Goal: Information Seeking & Learning: Learn about a topic

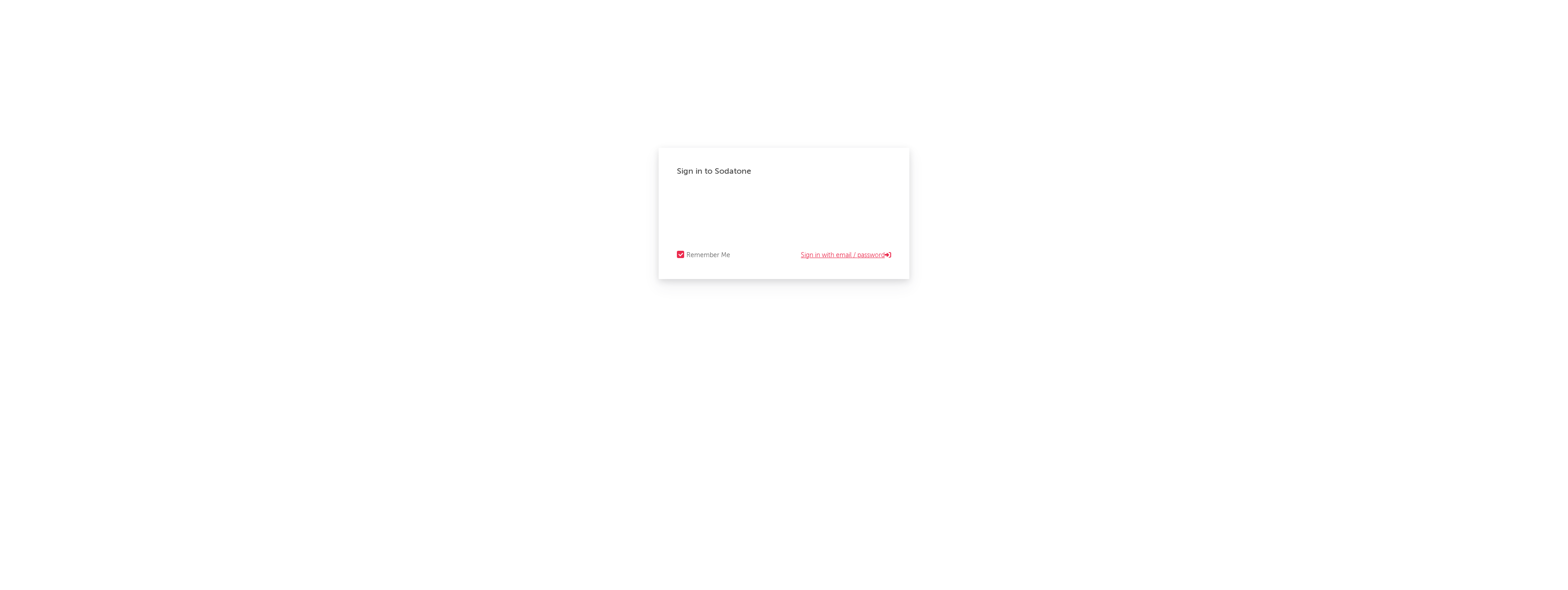
click at [829, 254] on link "Sign in with email / password" at bounding box center [845, 255] width 90 height 11
click at [866, 255] on link "Sign in with Okta" at bounding box center [862, 255] width 55 height 11
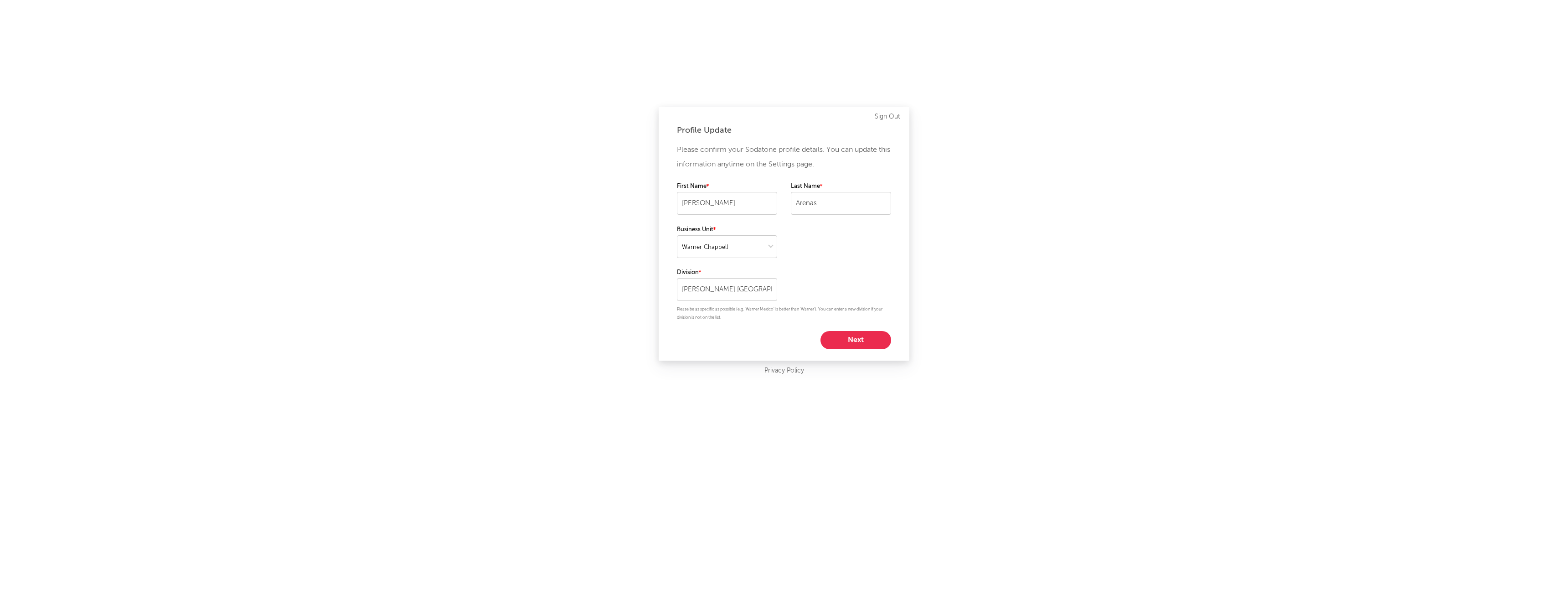
select select "warner_chappell"
click at [844, 342] on button "Next" at bounding box center [856, 340] width 70 height 18
select select "manager"
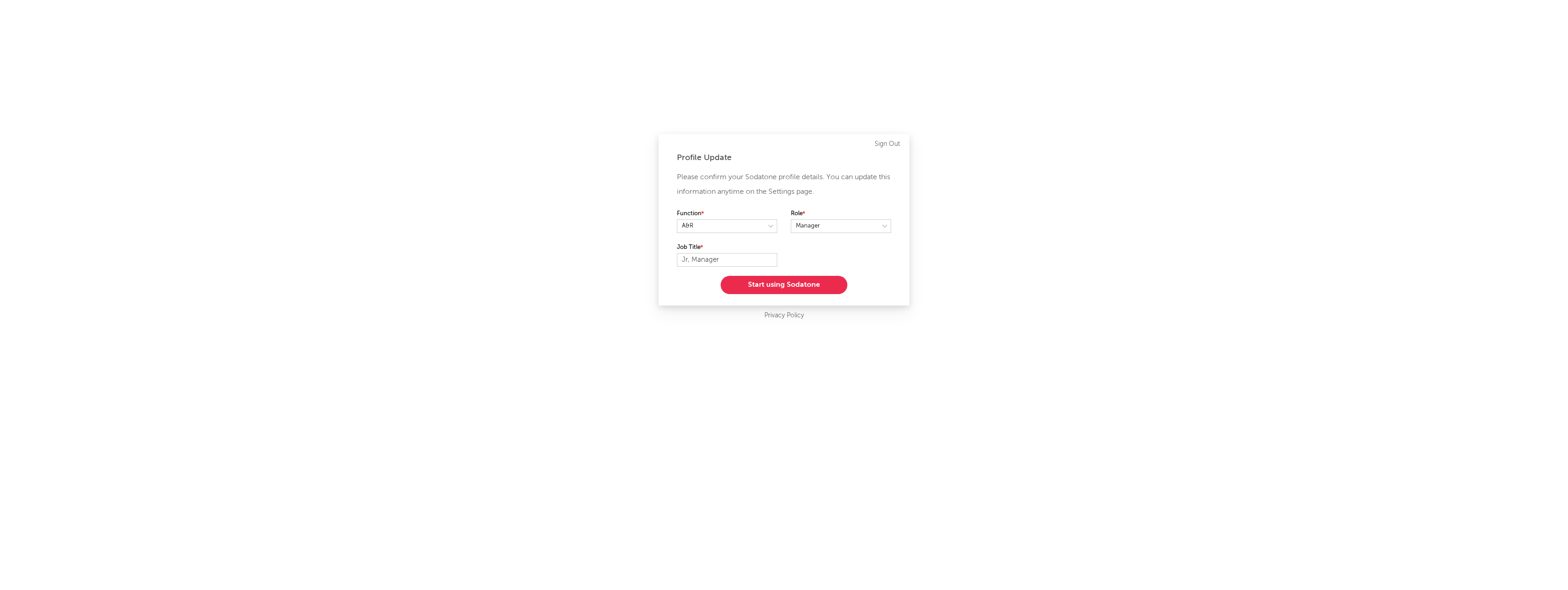
click at [826, 283] on button "Start using Sodatone" at bounding box center [784, 284] width 127 height 18
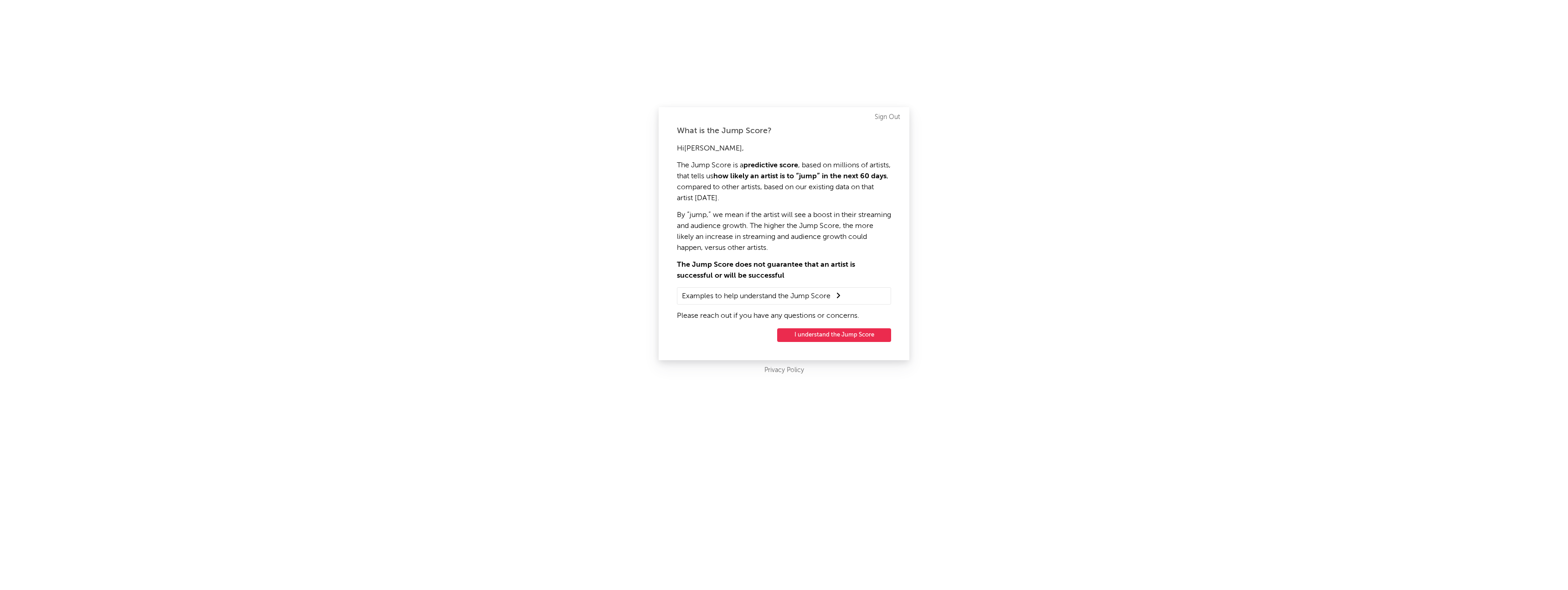
click at [839, 330] on button "I understand the Jump Score" at bounding box center [834, 335] width 114 height 14
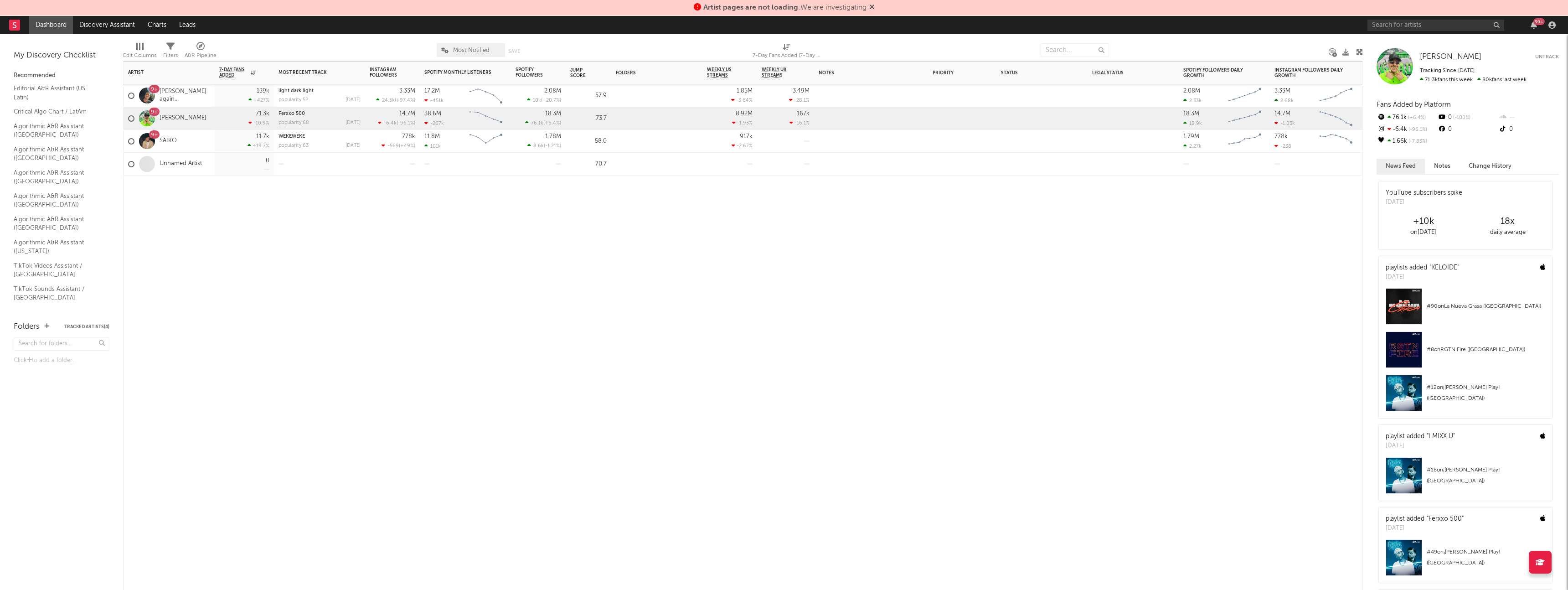
click at [674, 382] on div "Artist Notifications 7-Day Fans Added WoW % Change Most Recent Track Popularity…" at bounding box center [742, 326] width 1239 height 528
click at [1429, 30] on input "text" at bounding box center [1436, 25] width 137 height 12
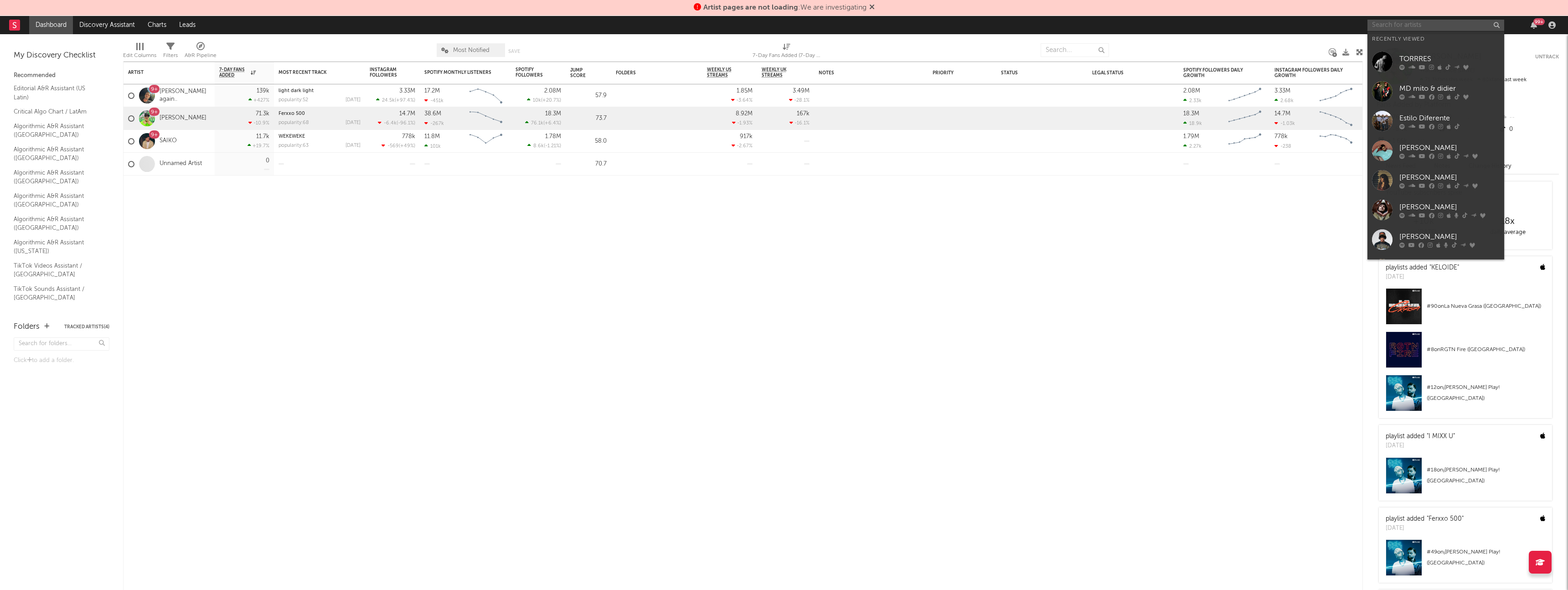
type input "g"
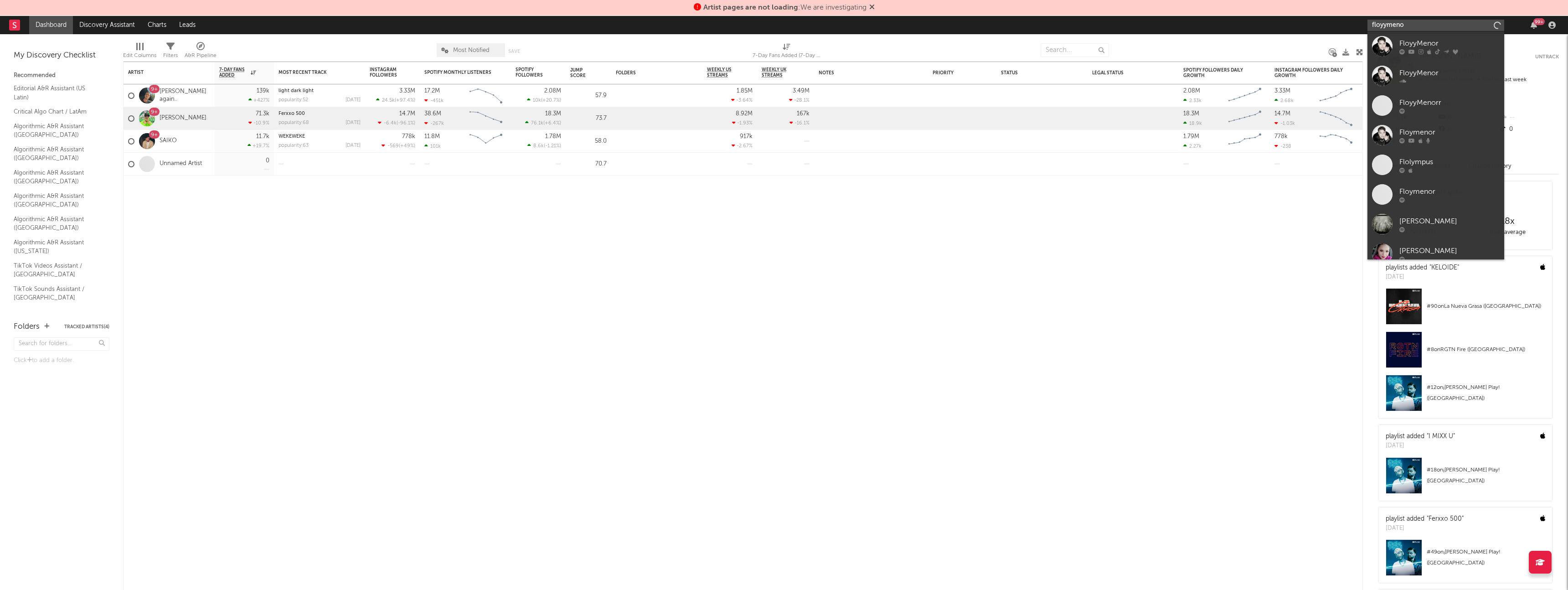
type input "floyymenor"
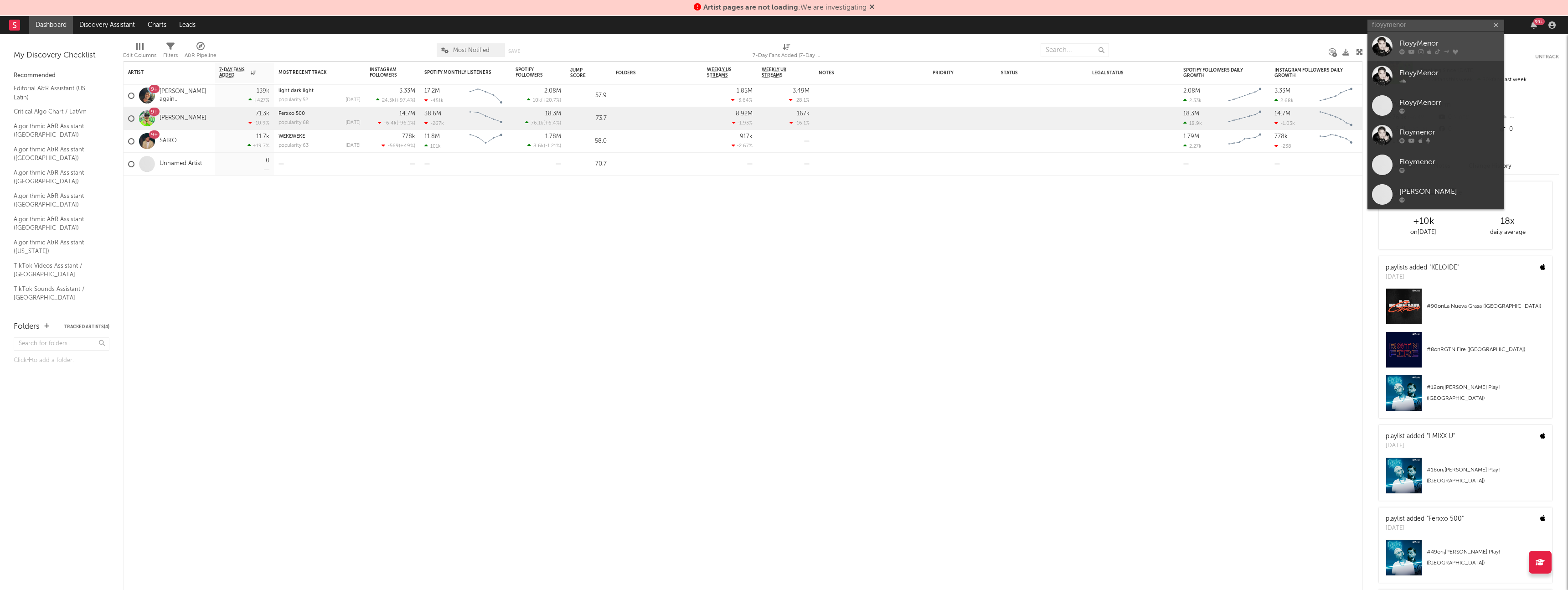
click at [1413, 42] on div "FloyyMenor" at bounding box center [1449, 43] width 100 height 11
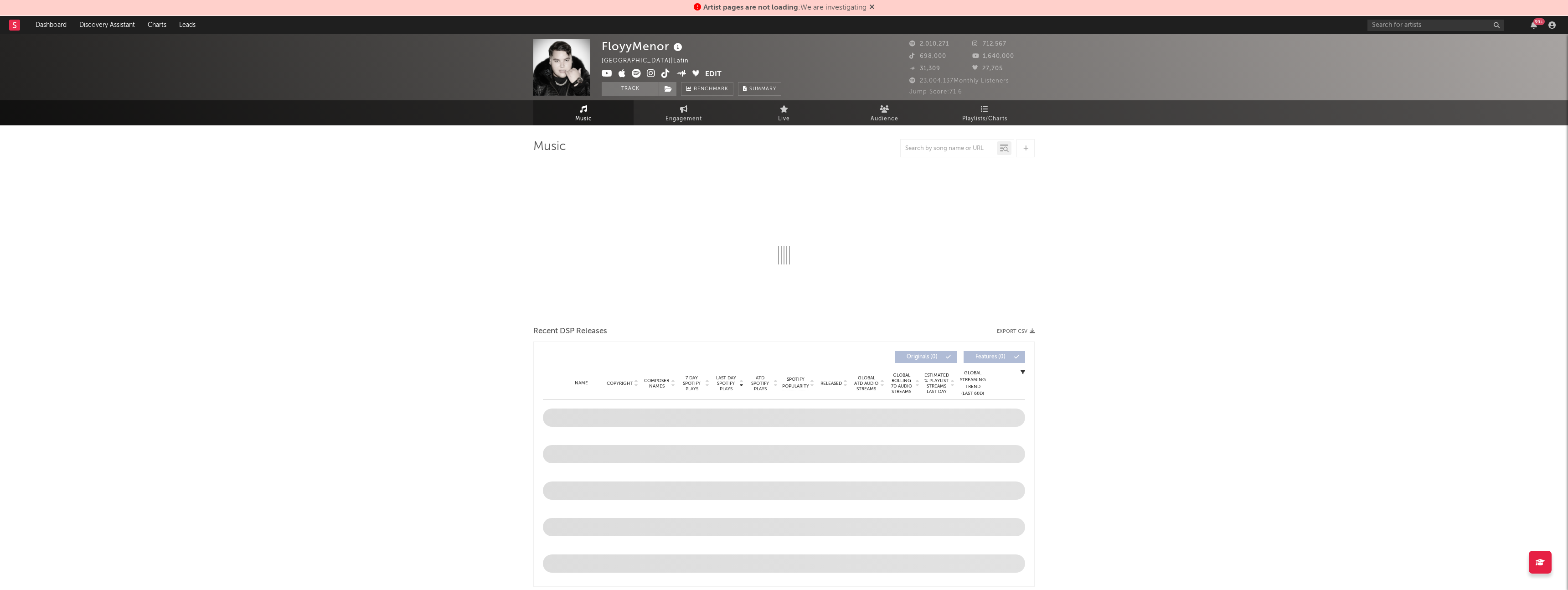
select select "6m"
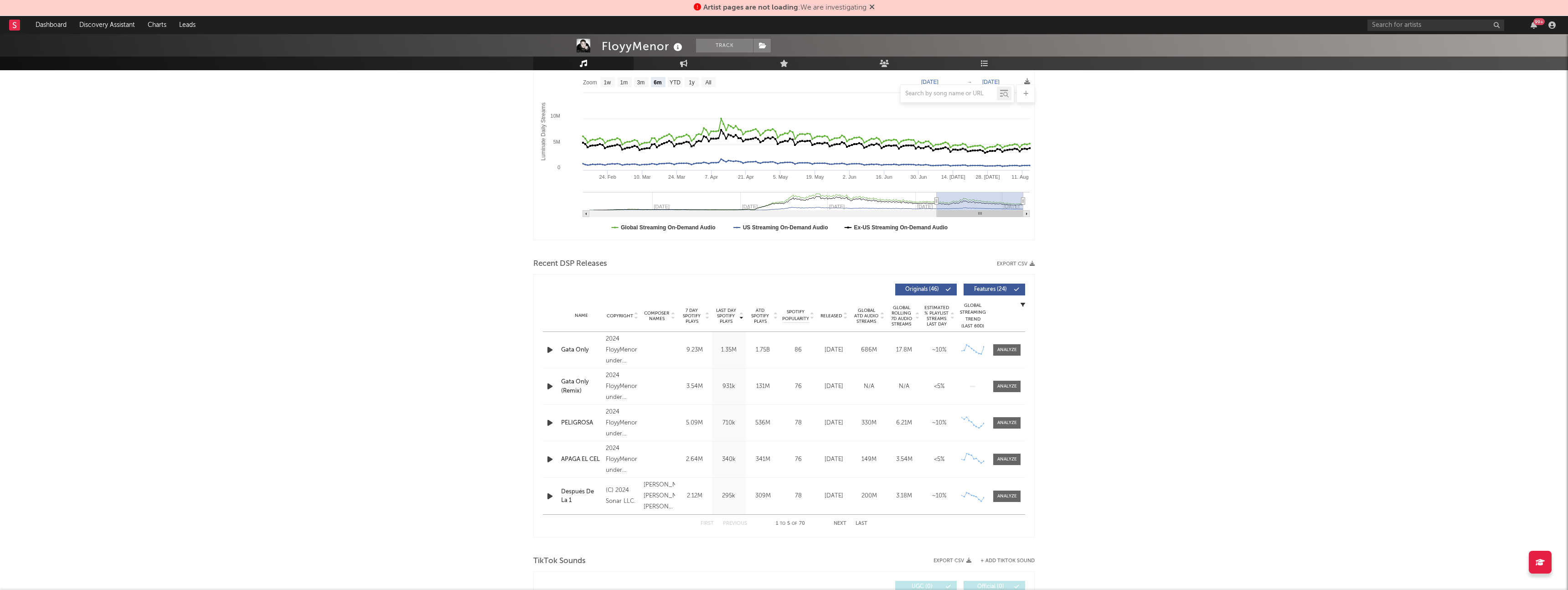
scroll to position [140, 0]
click at [1013, 390] on span at bounding box center [1007, 386] width 27 height 12
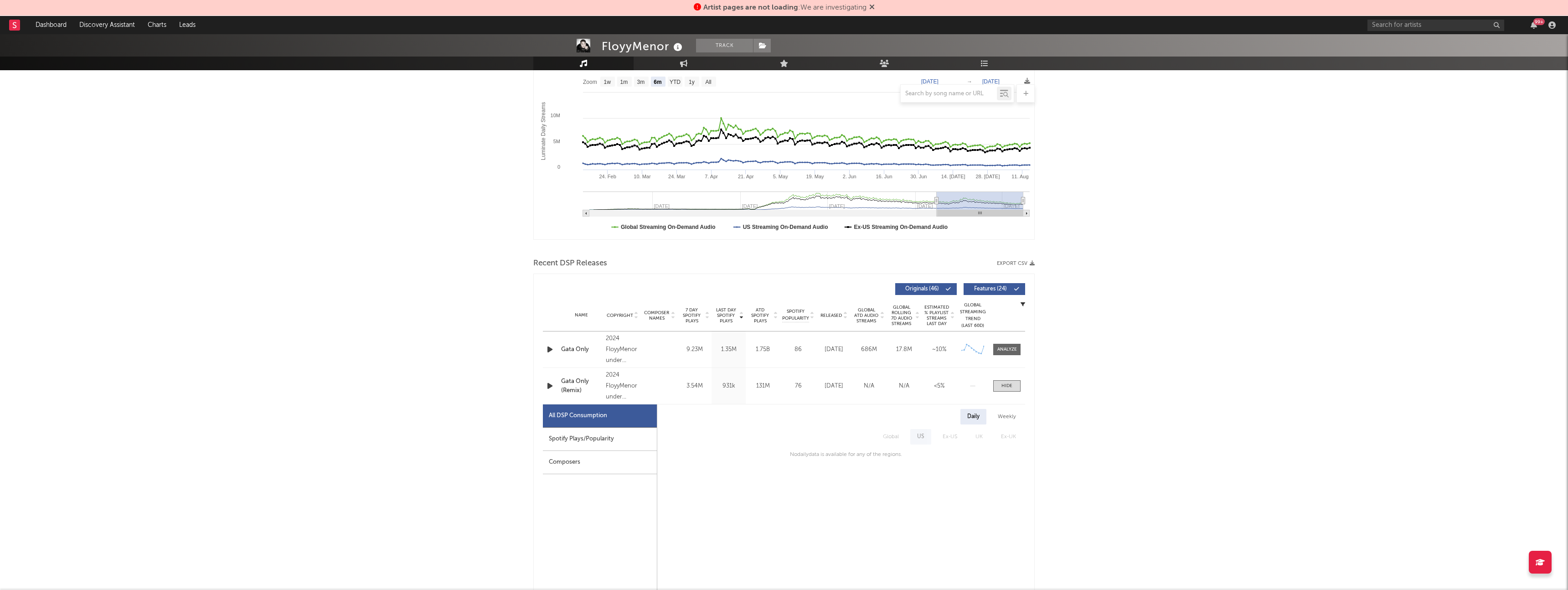
click at [553, 389] on icon "button" at bounding box center [550, 386] width 9 height 12
click at [551, 386] on icon "button" at bounding box center [550, 386] width 9 height 12
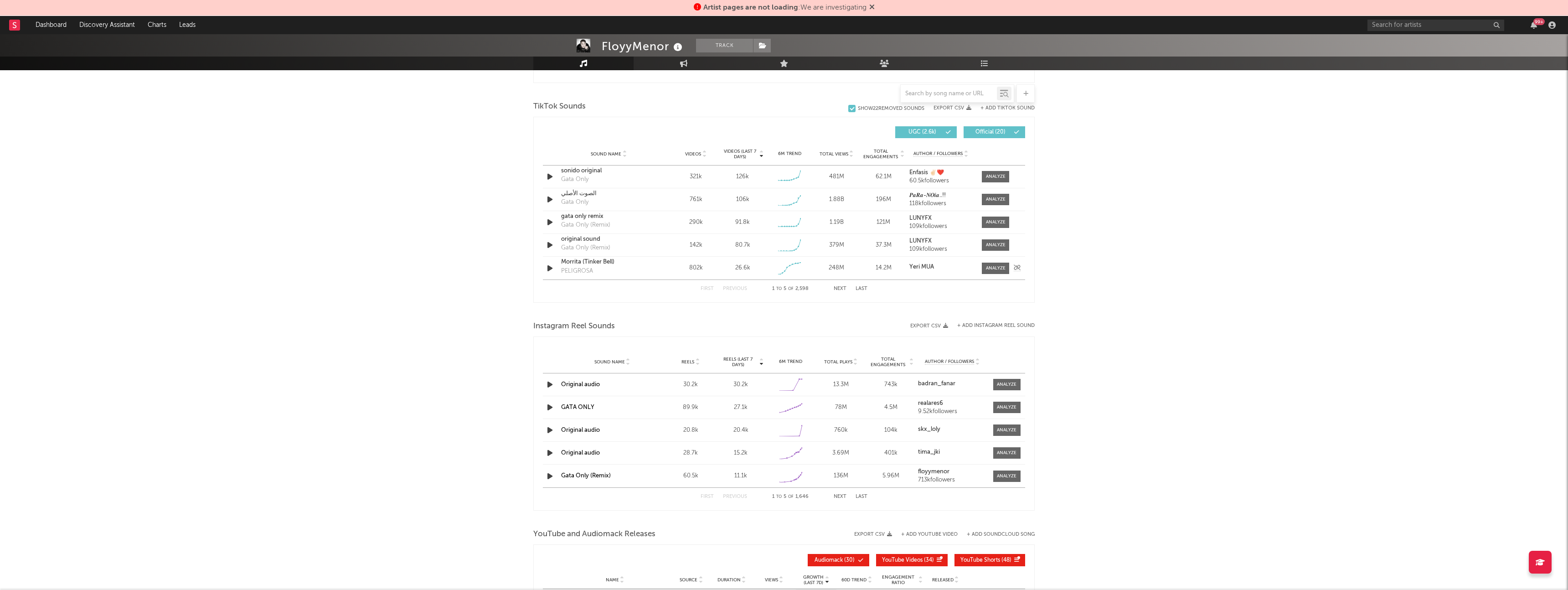
scroll to position [1013, 0]
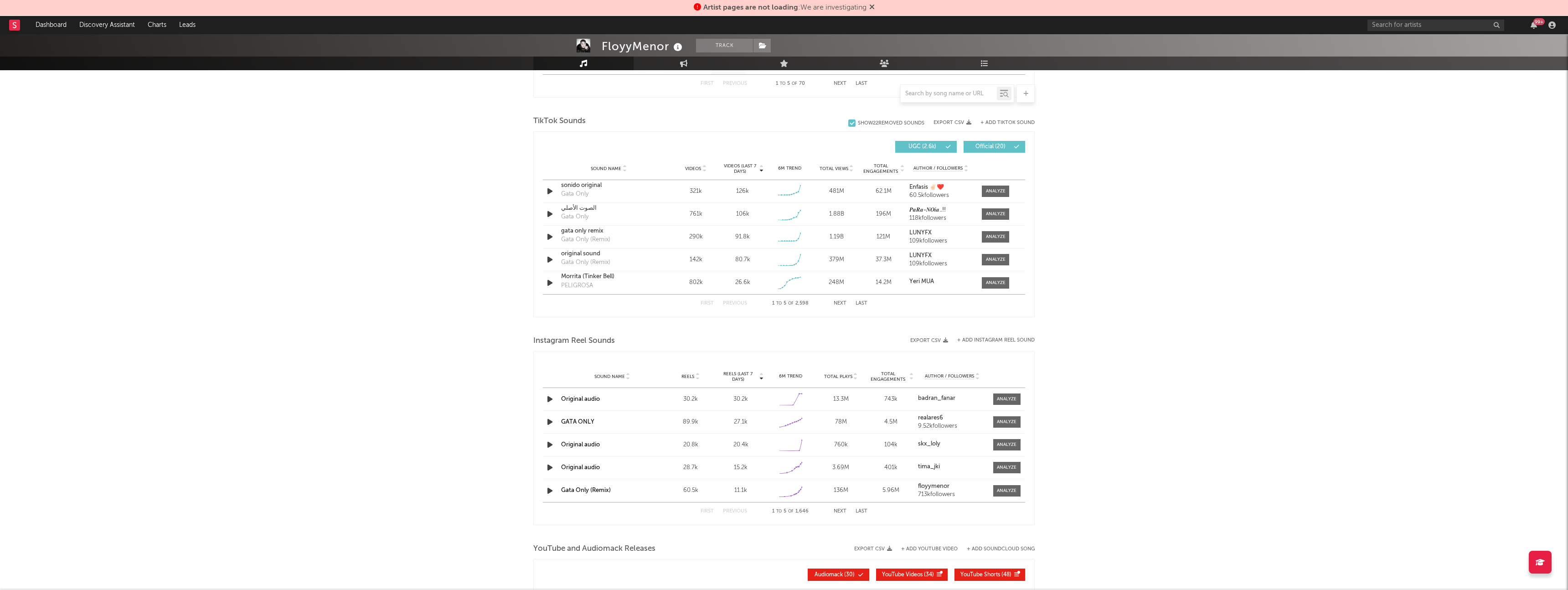
click at [840, 305] on button "Next" at bounding box center [840, 303] width 13 height 5
click at [842, 301] on button "Next" at bounding box center [840, 303] width 13 height 5
click at [710, 302] on button "First" at bounding box center [707, 303] width 13 height 5
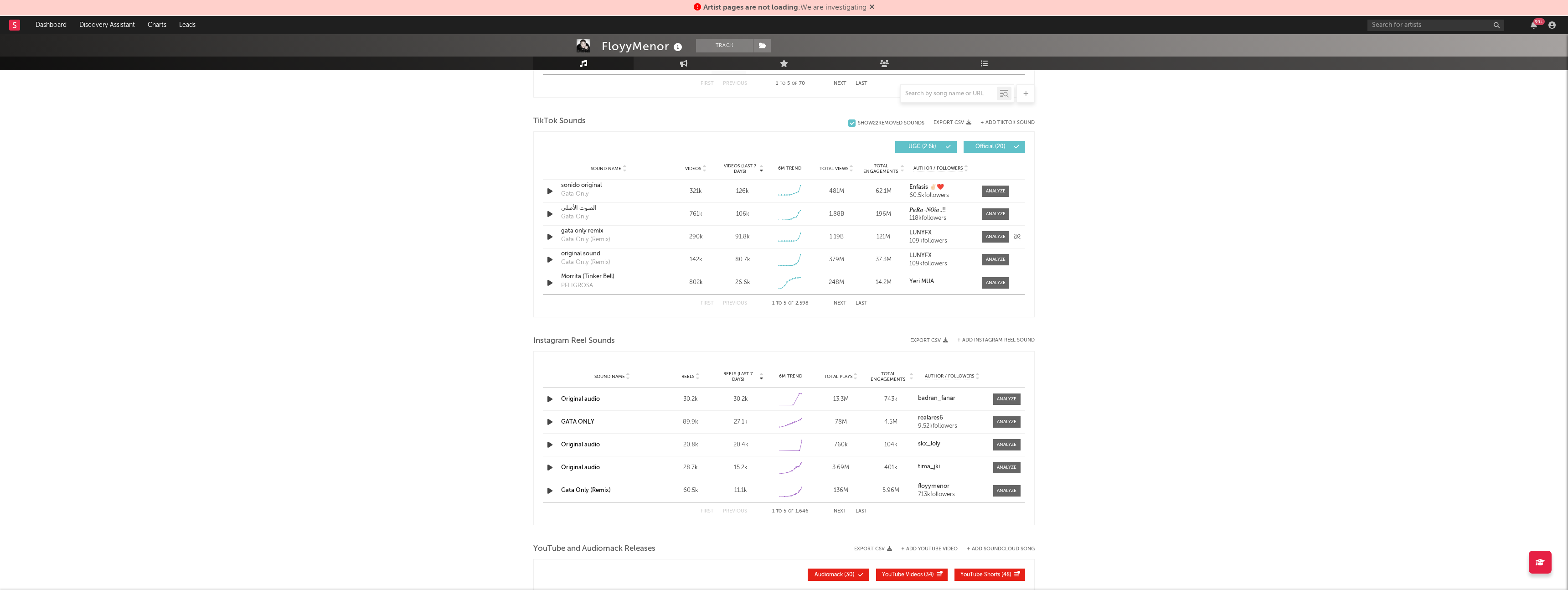
click at [545, 240] on icon "button" at bounding box center [550, 237] width 9 height 12
click at [551, 235] on icon "button" at bounding box center [550, 237] width 9 height 12
click at [984, 232] on span at bounding box center [995, 237] width 27 height 12
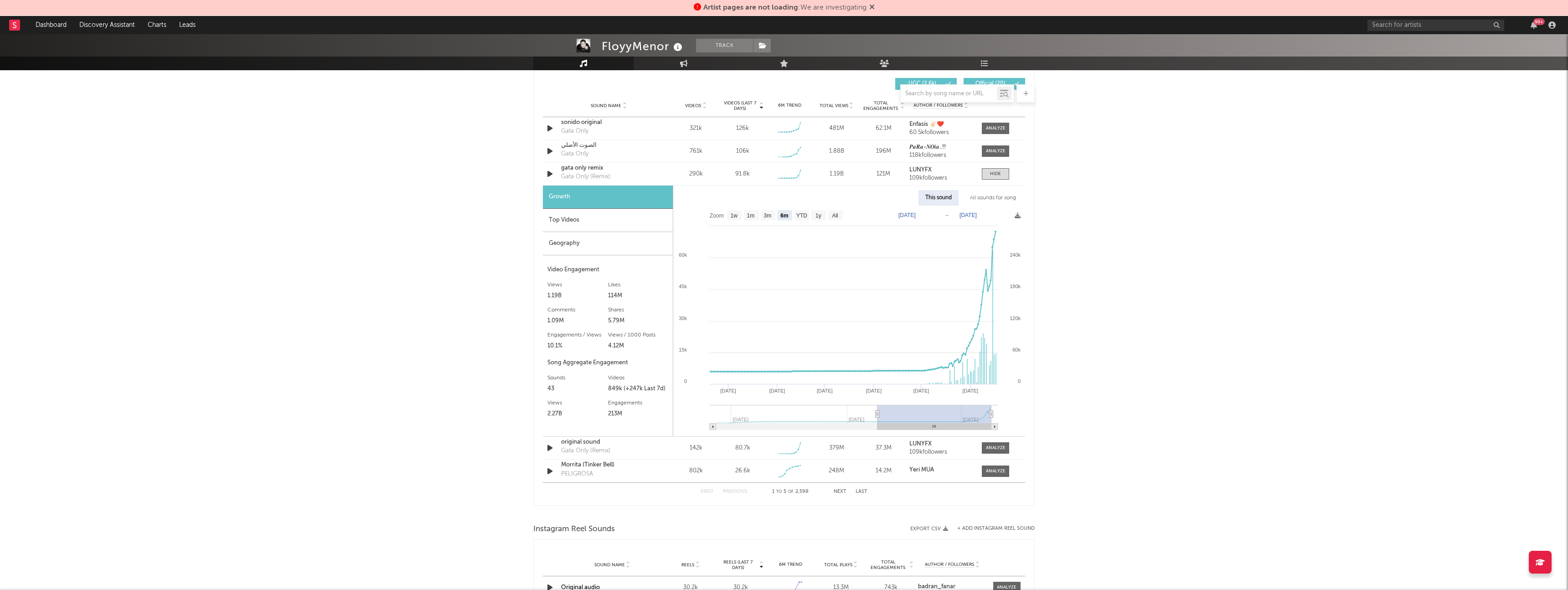
scroll to position [1084, 0]
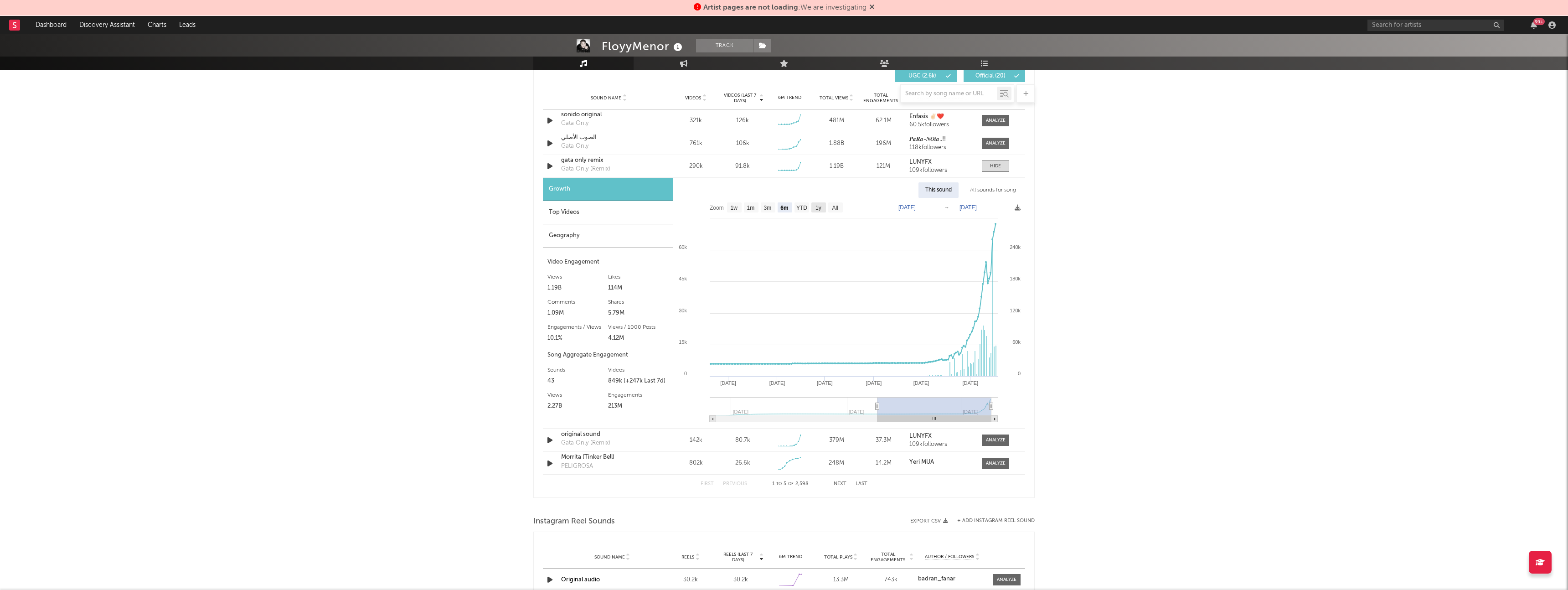
click at [817, 209] on text "1y" at bounding box center [819, 207] width 6 height 6
select select "1y"
type input "2024-08-17"
click at [790, 207] on text "6m" at bounding box center [788, 207] width 8 height 6
select select "6m"
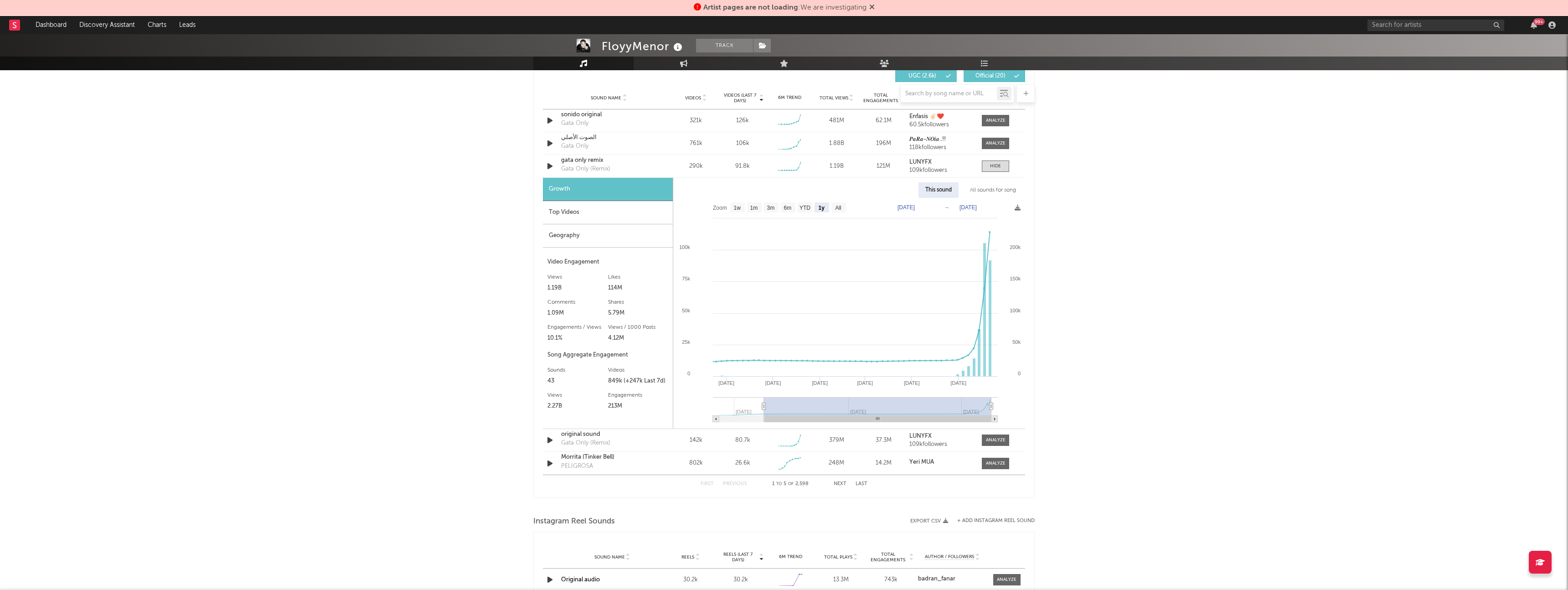
type input "2025-02-17"
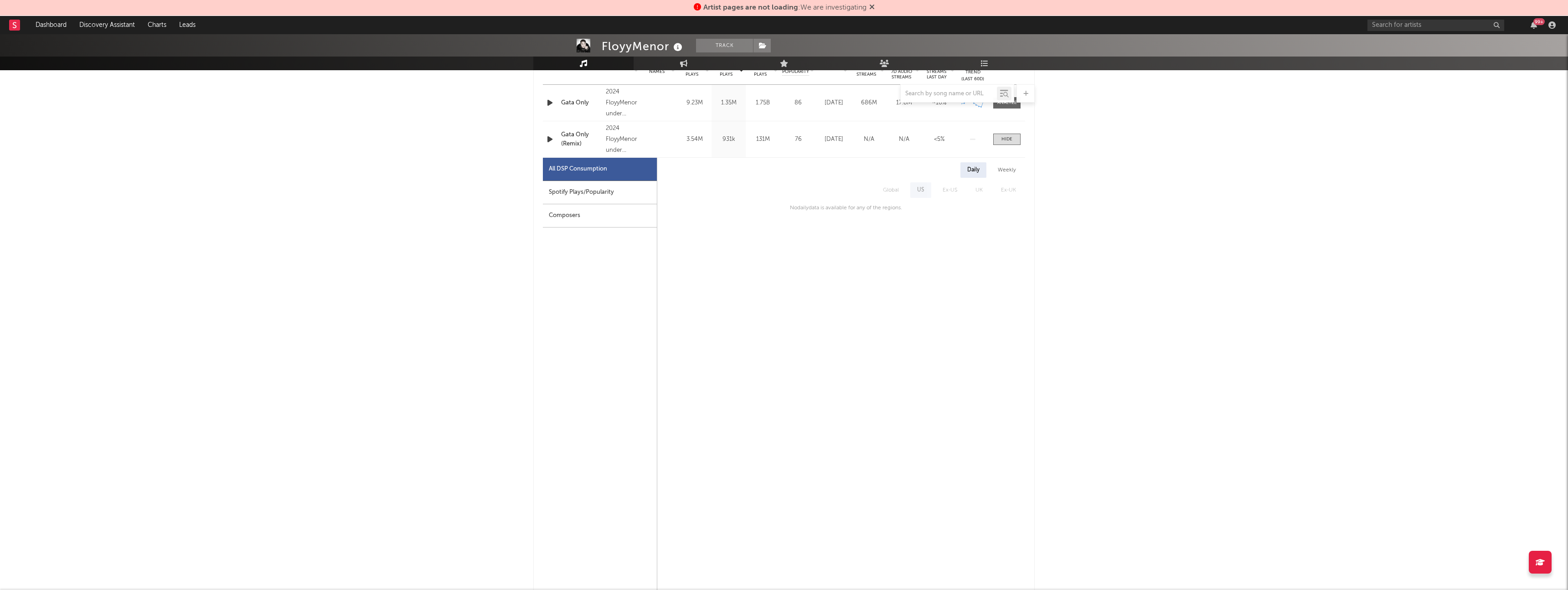
scroll to position [0, 0]
